Goal: Information Seeking & Learning: Understand process/instructions

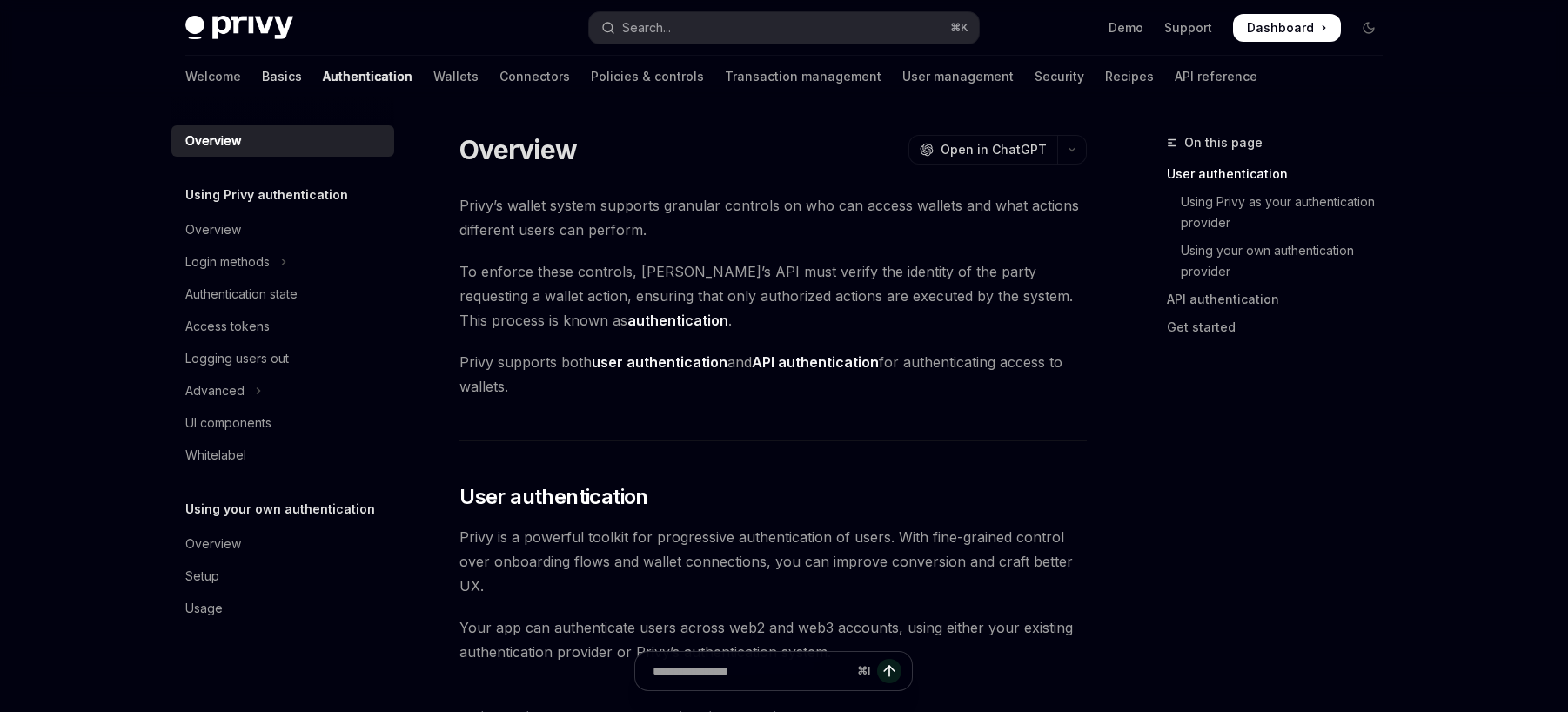
click at [261, 79] on link "Basics" at bounding box center [281, 76] width 40 height 41
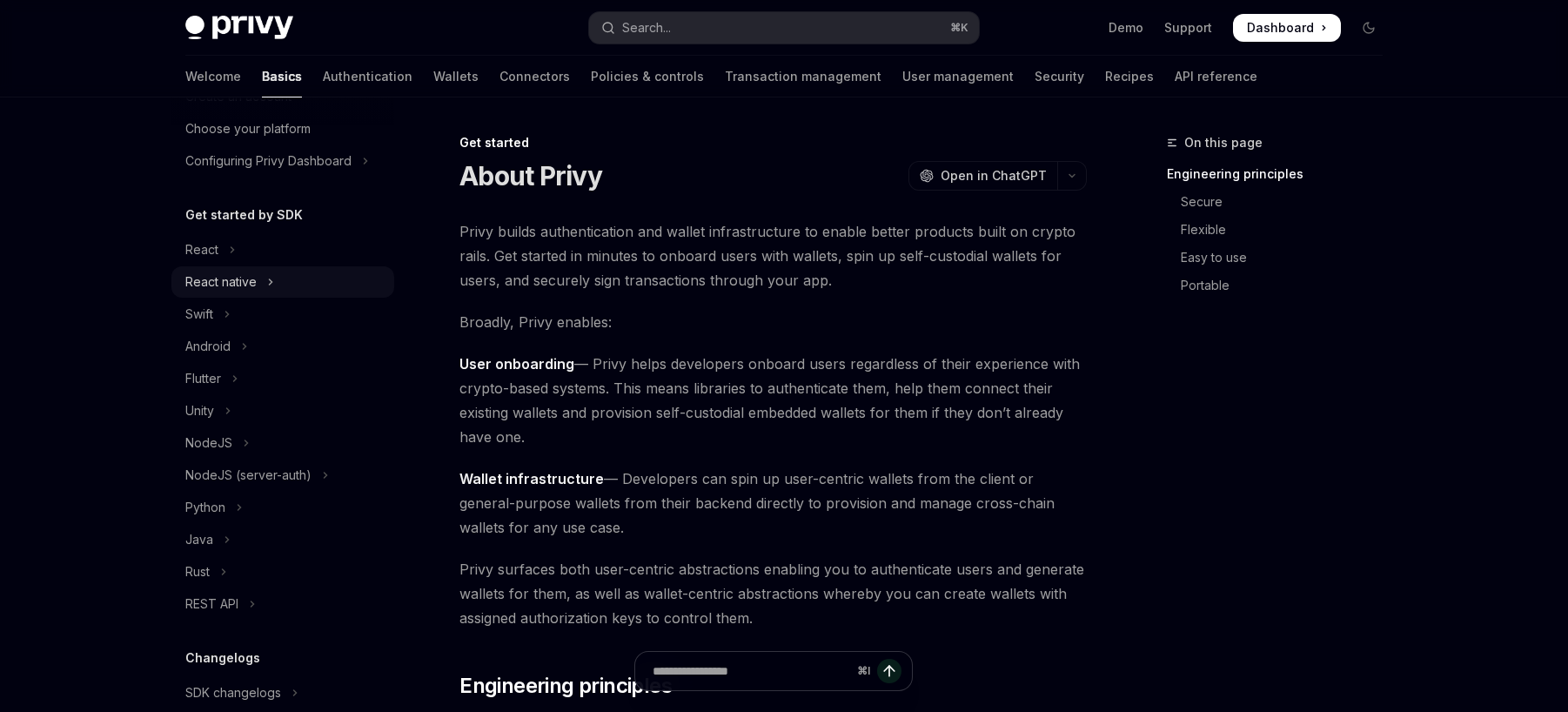
scroll to position [111, 0]
click at [323, 97] on div at bounding box center [367, 98] width 89 height 2
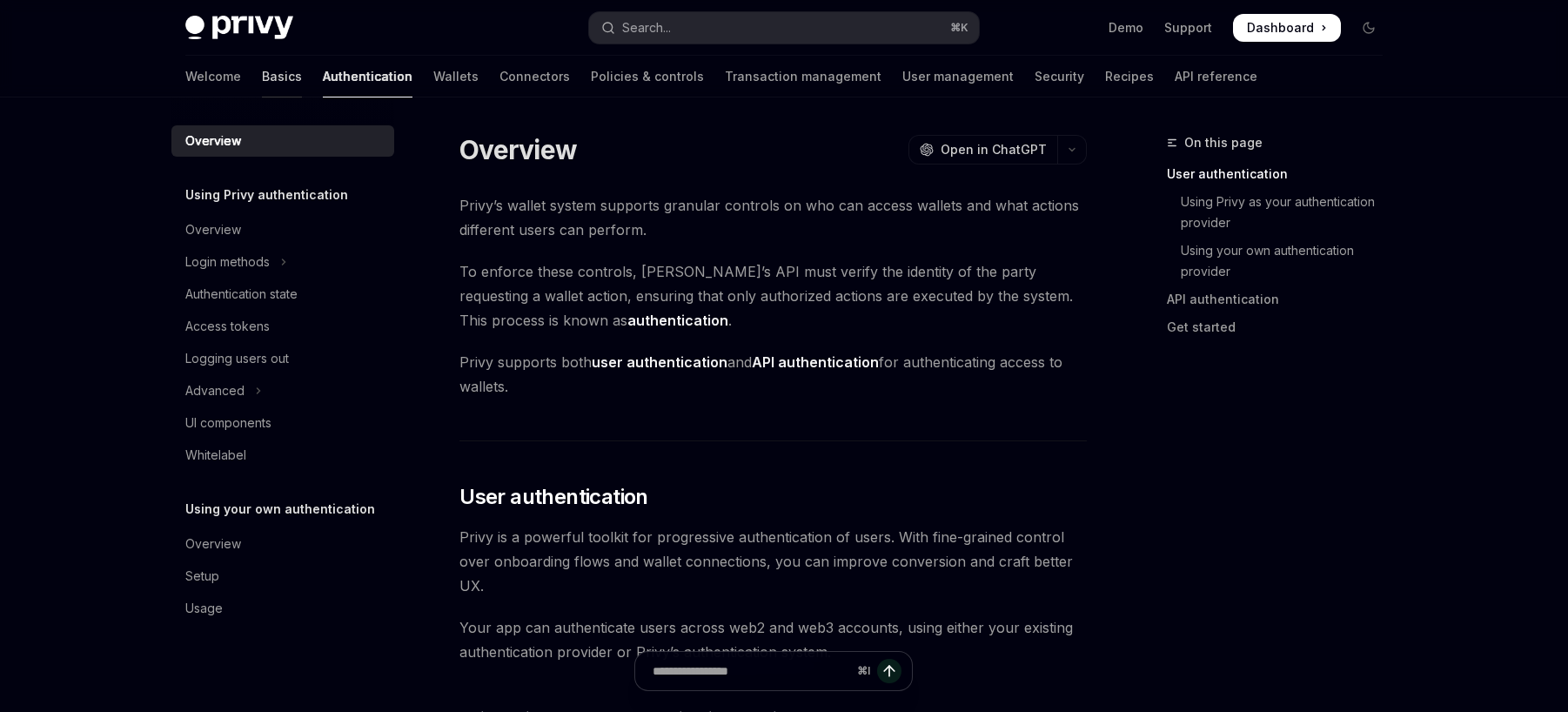
click at [261, 82] on link "Basics" at bounding box center [281, 76] width 40 height 41
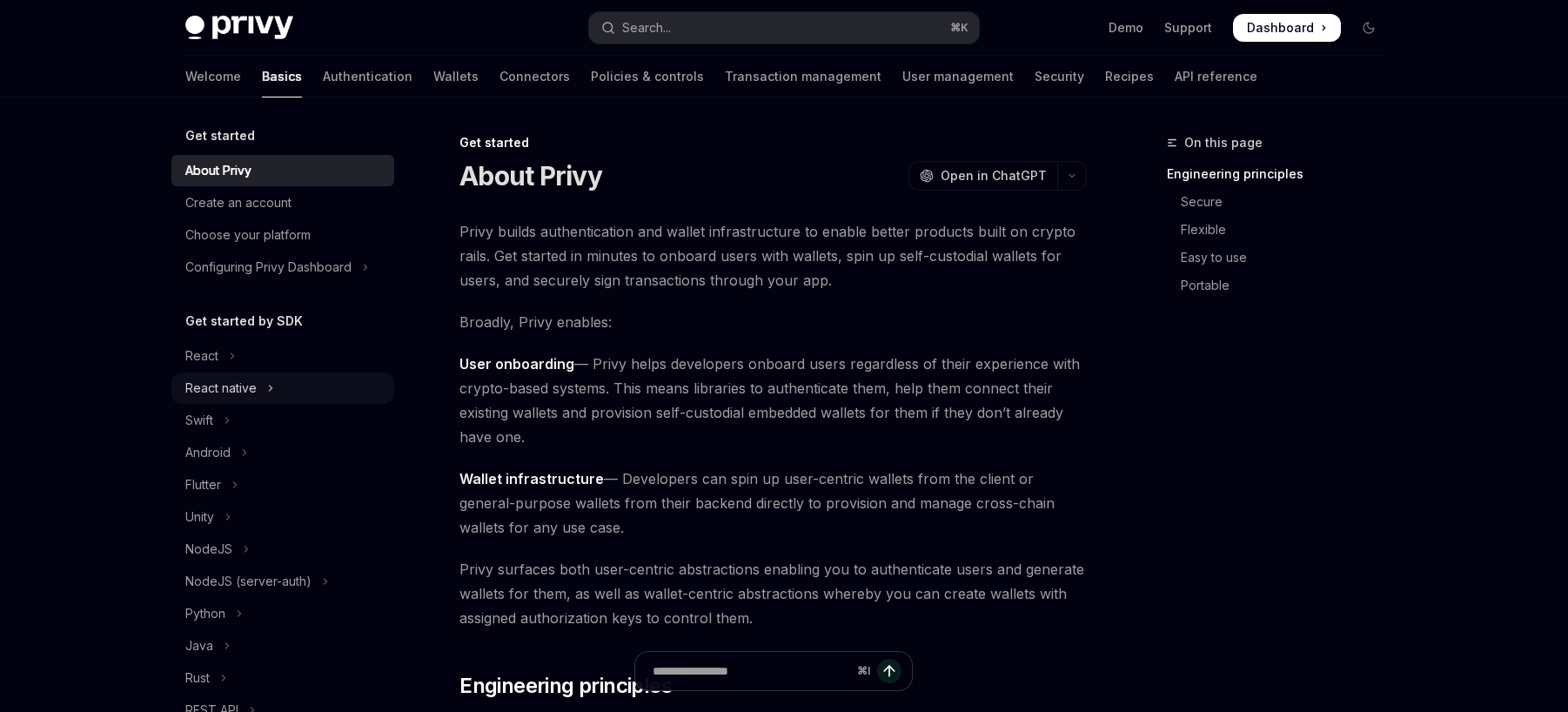
click at [281, 372] on button "React native" at bounding box center [283, 388] width 223 height 31
click at [258, 347] on button "React" at bounding box center [283, 356] width 223 height 31
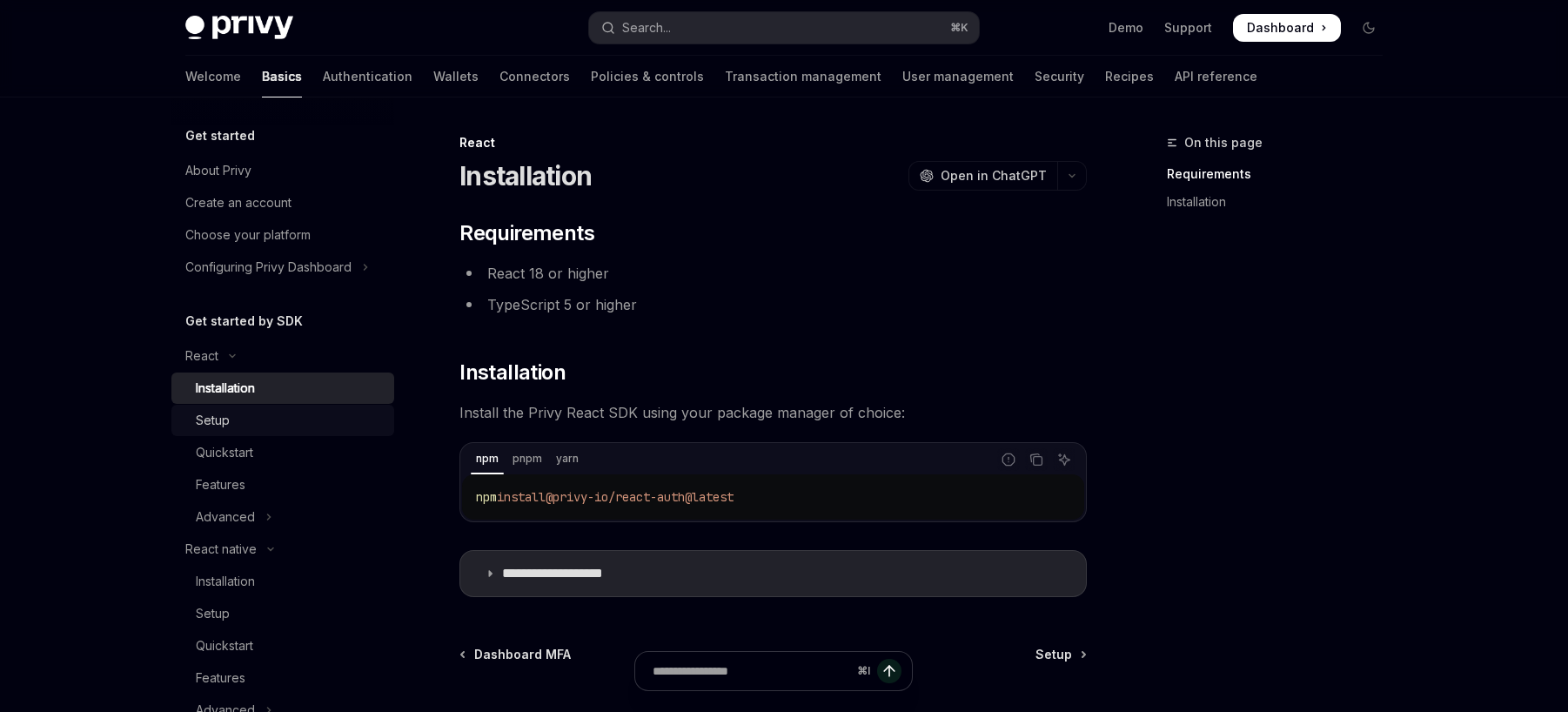
click at [251, 424] on div "Setup" at bounding box center [290, 420] width 188 height 21
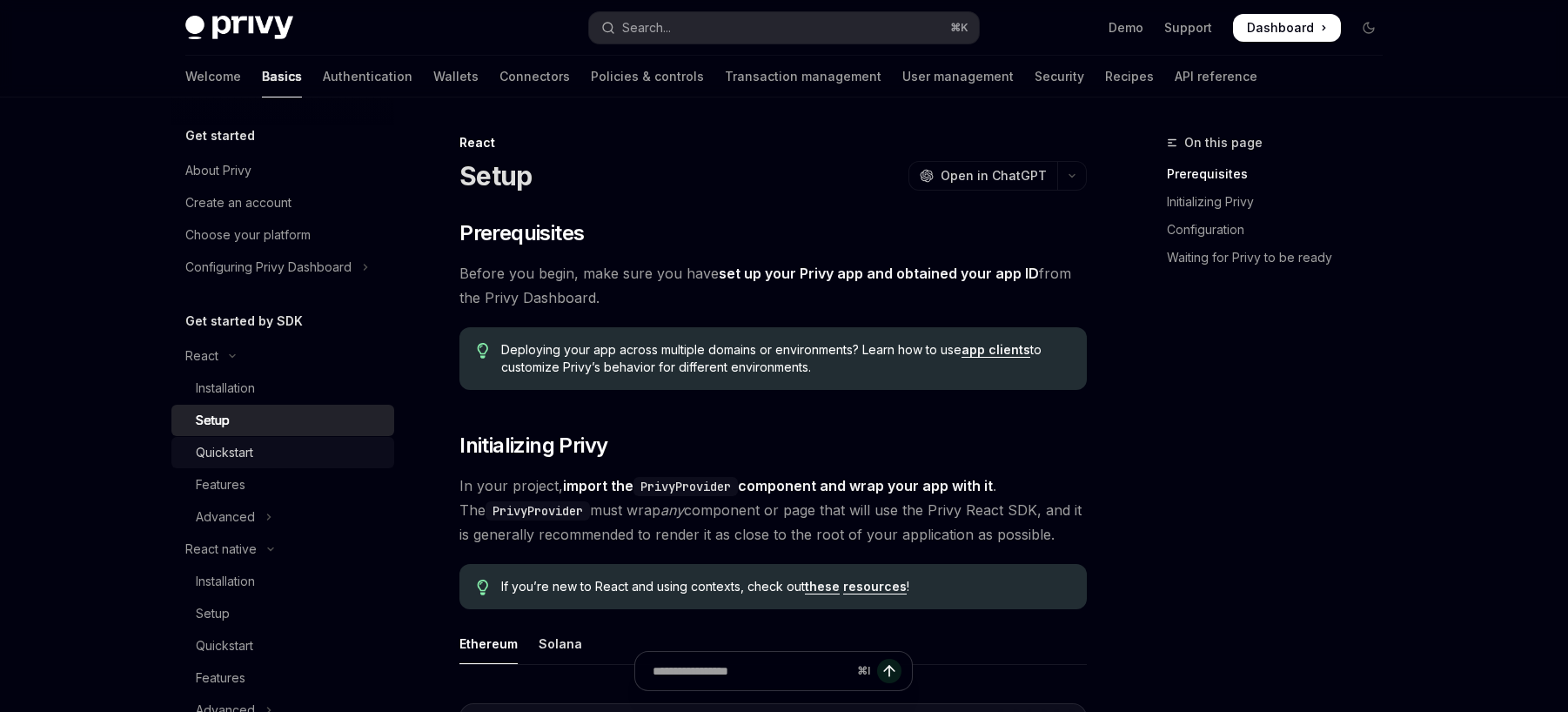
click at [246, 454] on div "Quickstart" at bounding box center [225, 452] width 57 height 21
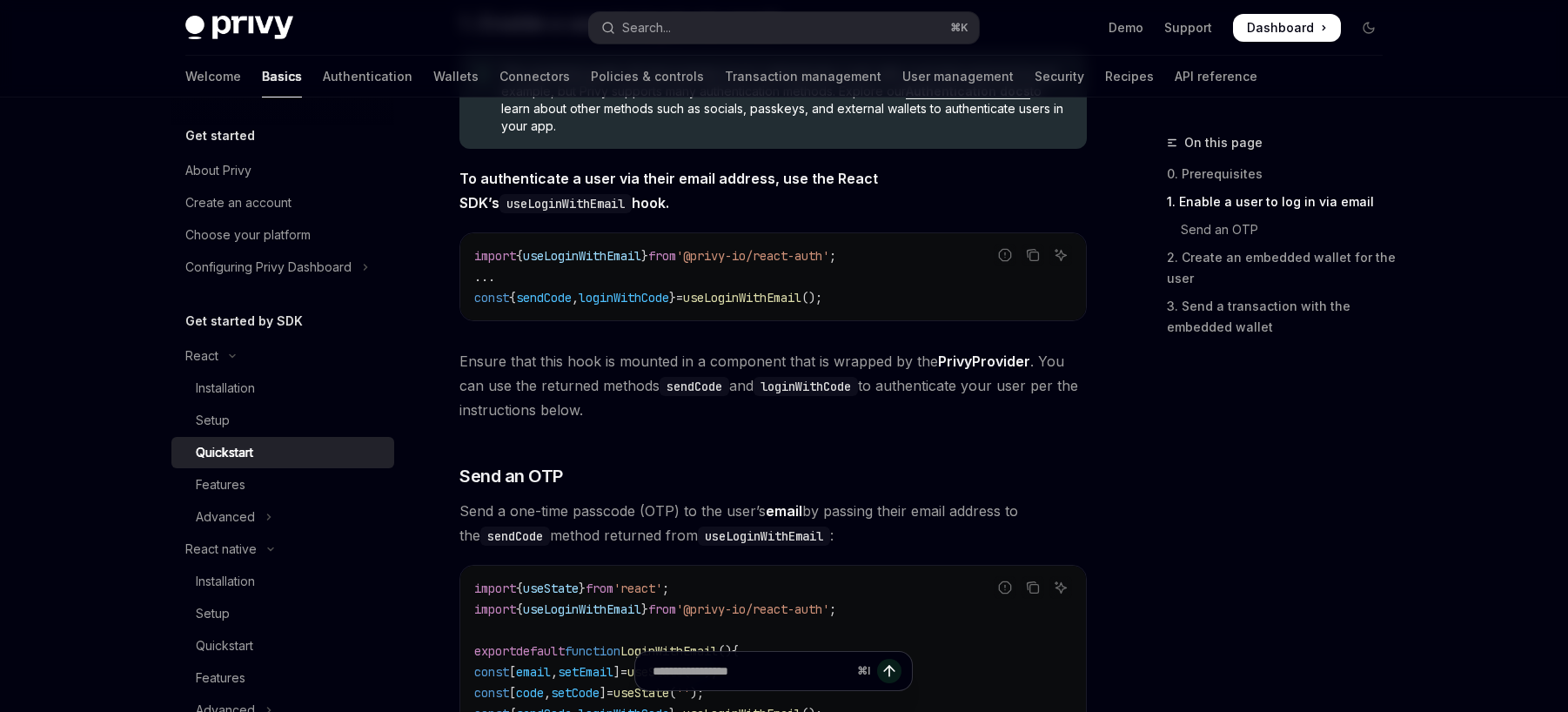
scroll to position [622, 0]
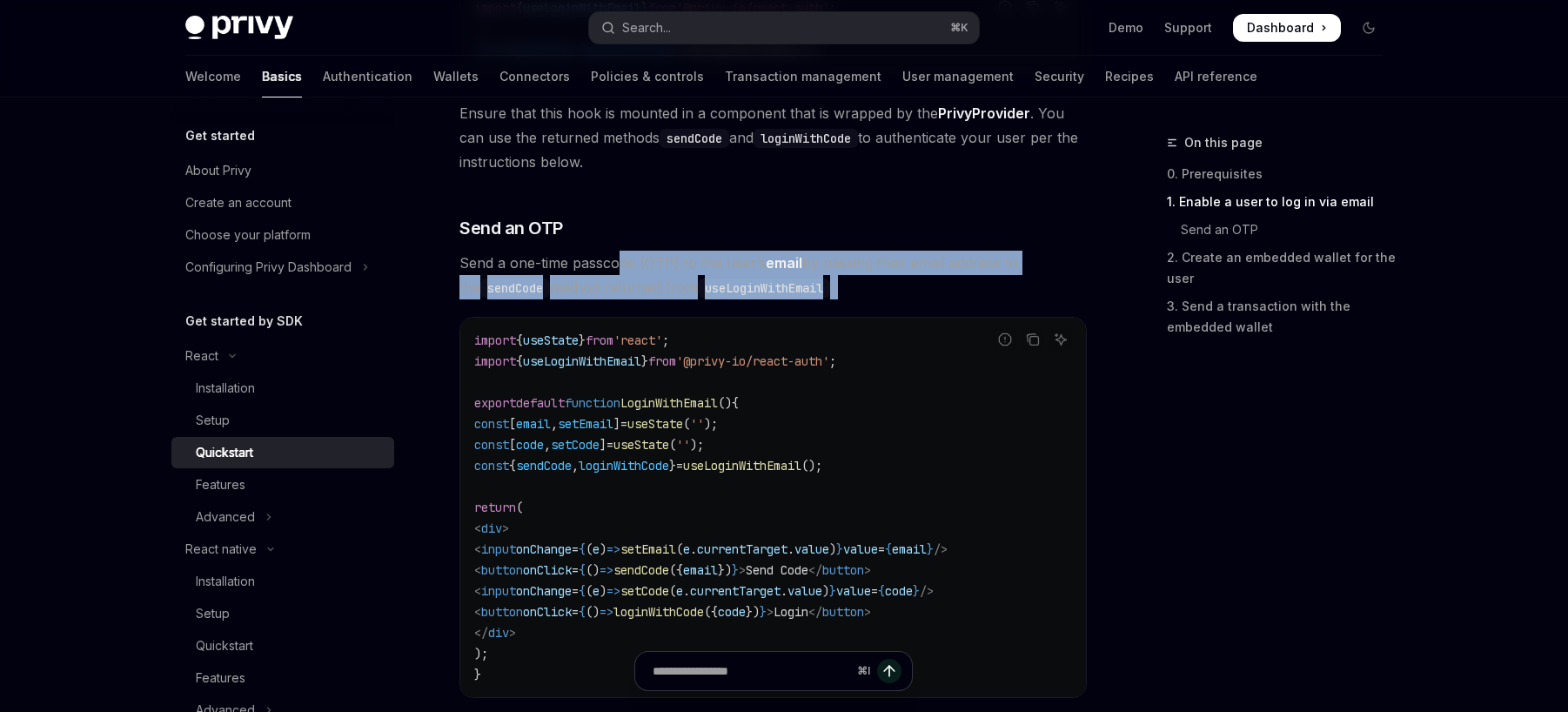
drag, startPoint x: 621, startPoint y: 254, endPoint x: 648, endPoint y: 300, distance: 53.3
click at [648, 300] on div "​ 0. Prerequisites This guide assumes that you have completed the Setup guide. …" at bounding box center [772, 646] width 627 height 1984
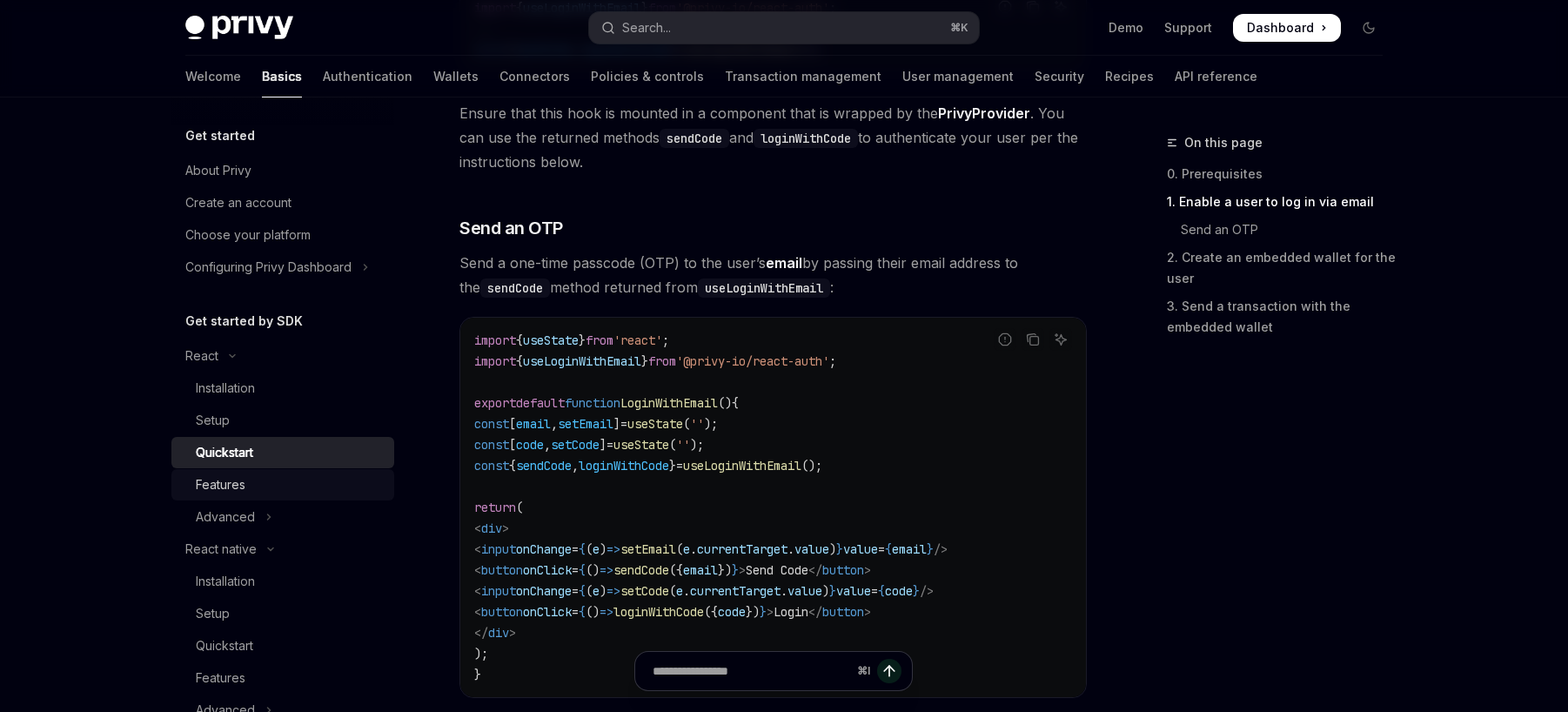
click at [261, 484] on div "Features" at bounding box center [290, 484] width 188 height 21
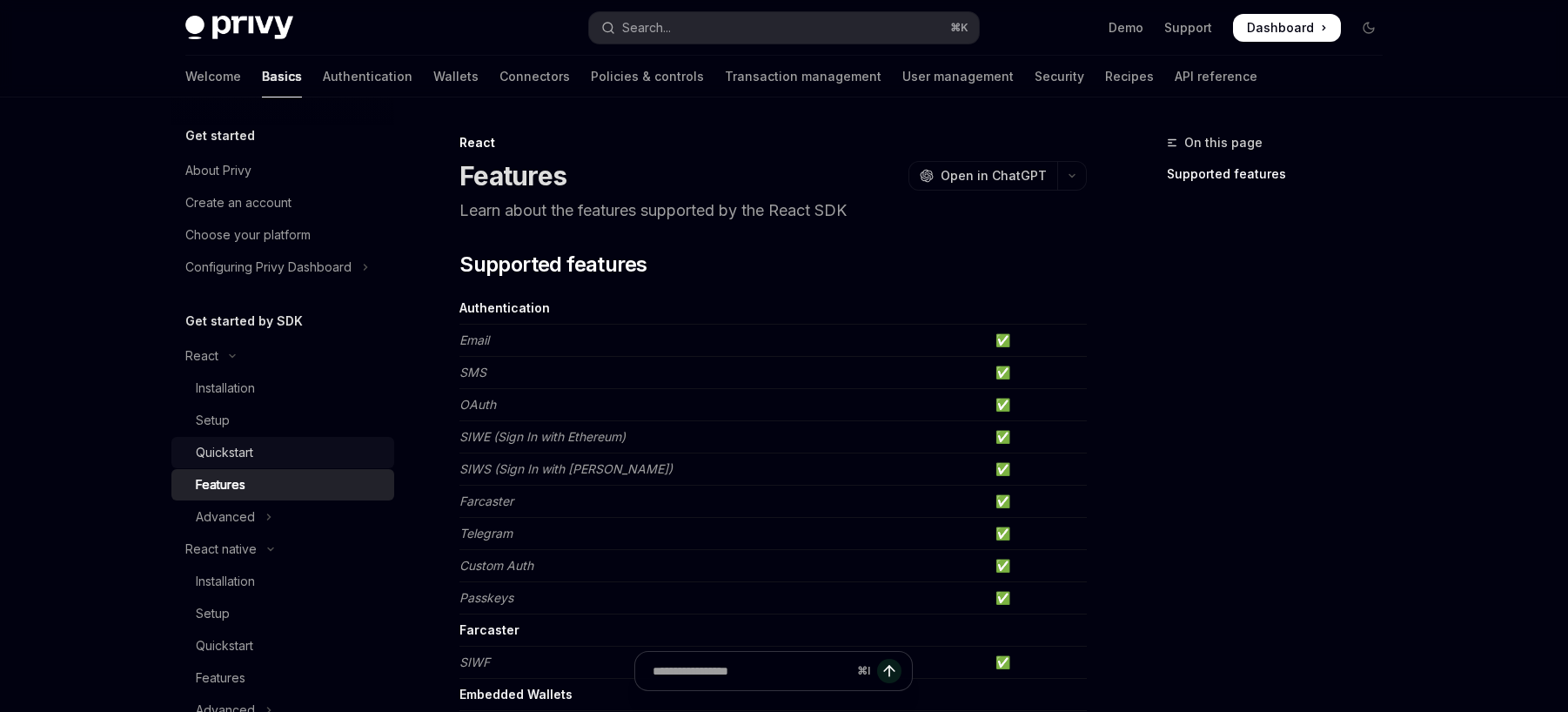
click at [274, 456] on div "Quickstart" at bounding box center [290, 452] width 188 height 21
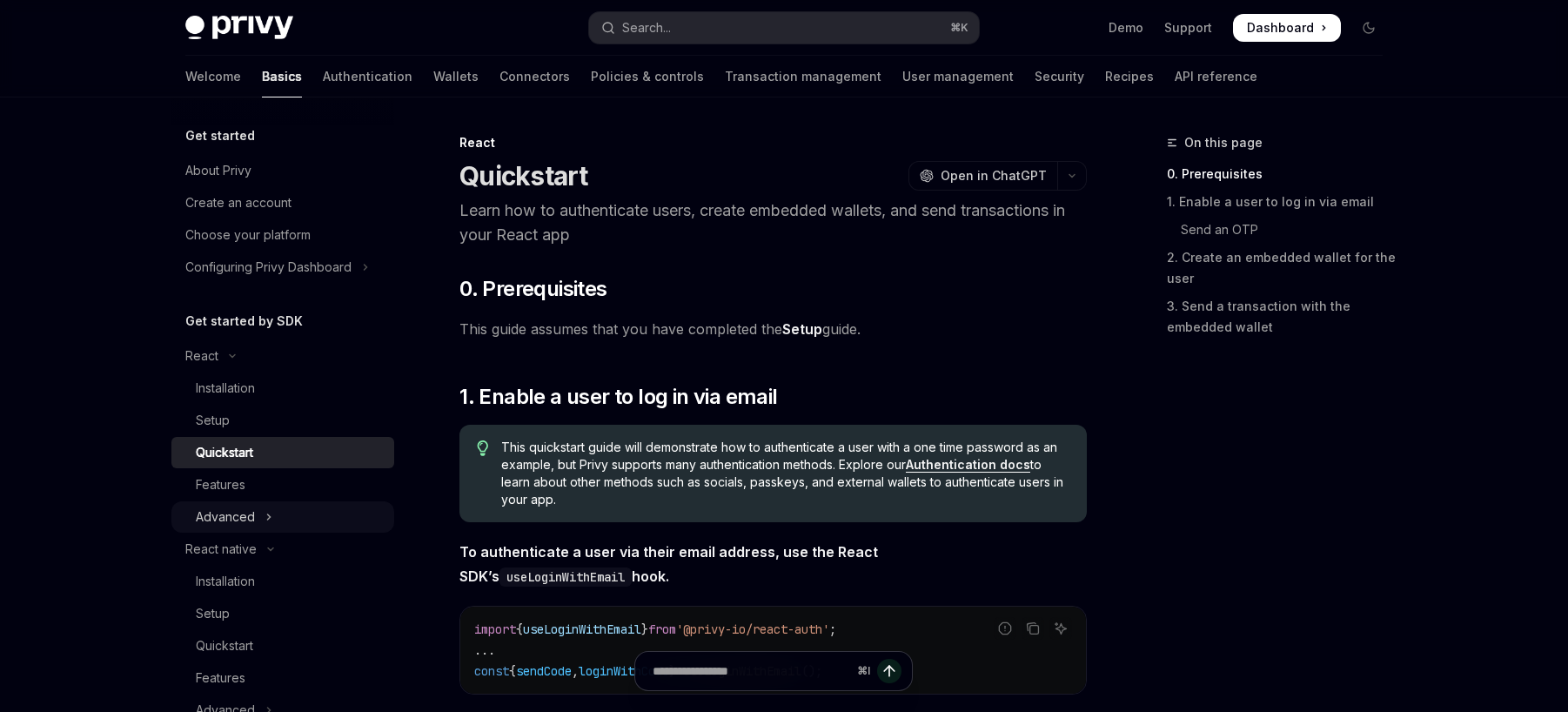
click at [253, 521] on div "Advanced" at bounding box center [226, 517] width 59 height 21
type textarea "*"
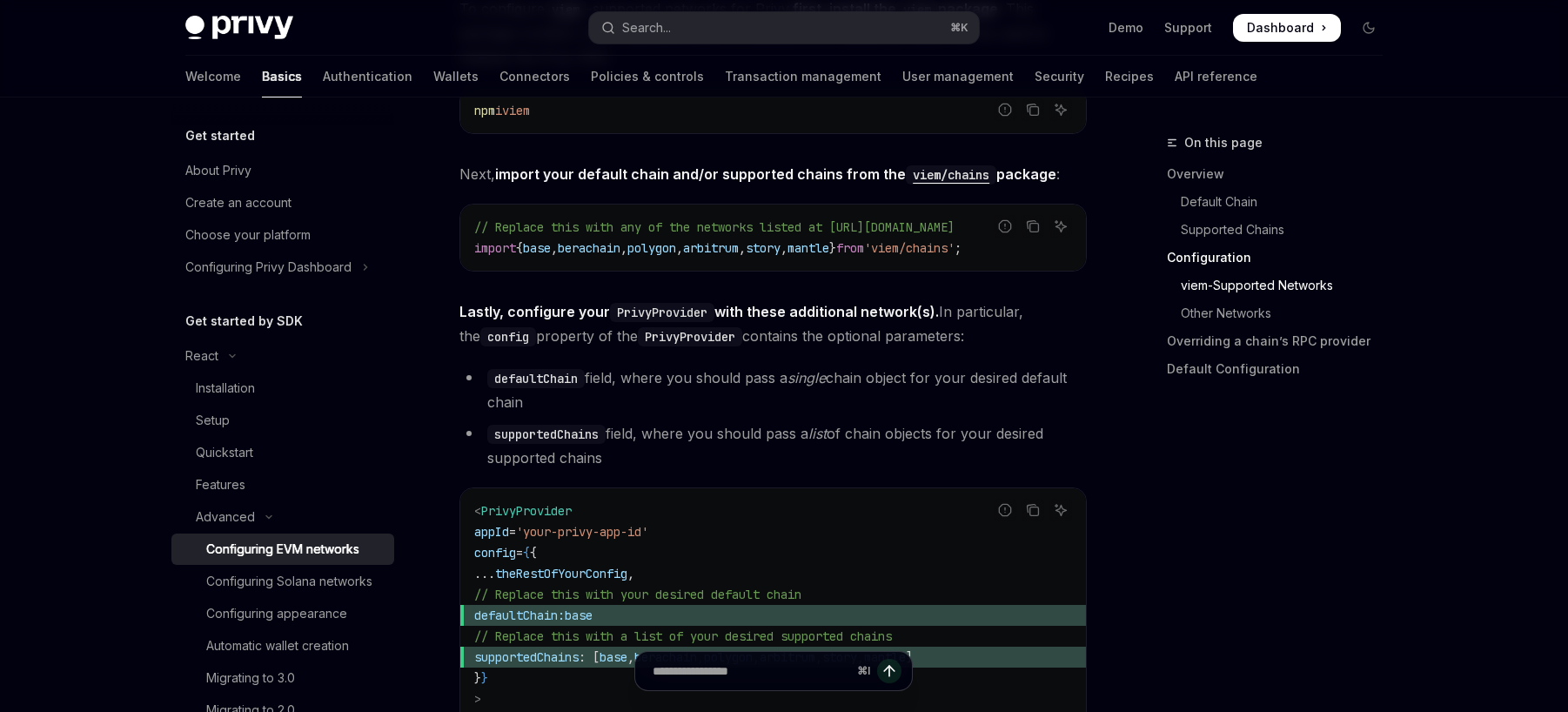
scroll to position [2382, 0]
